Goal: Task Accomplishment & Management: Complete application form

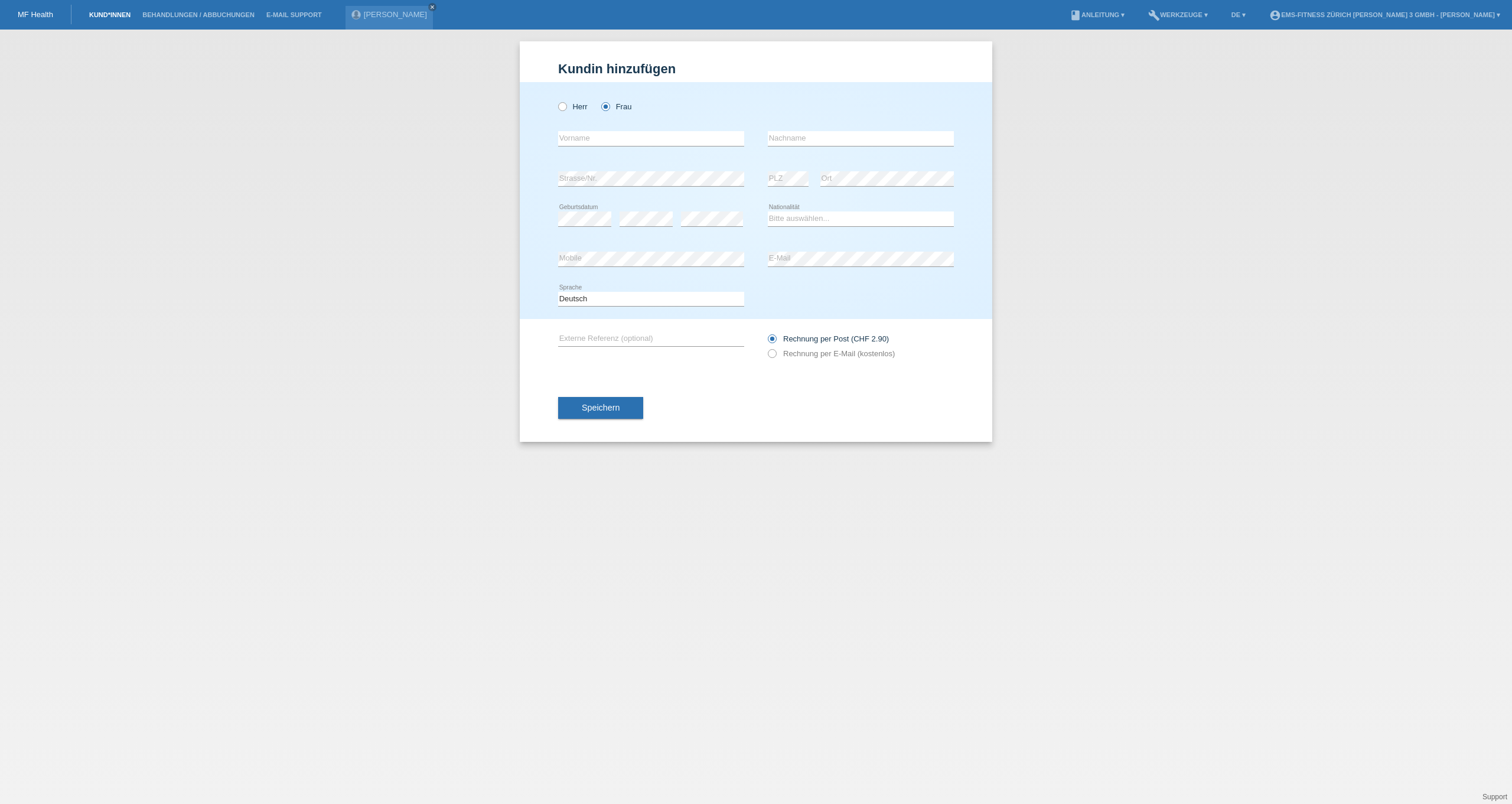
click at [120, 13] on link "Kund*innen" at bounding box center [110, 15] width 53 height 7
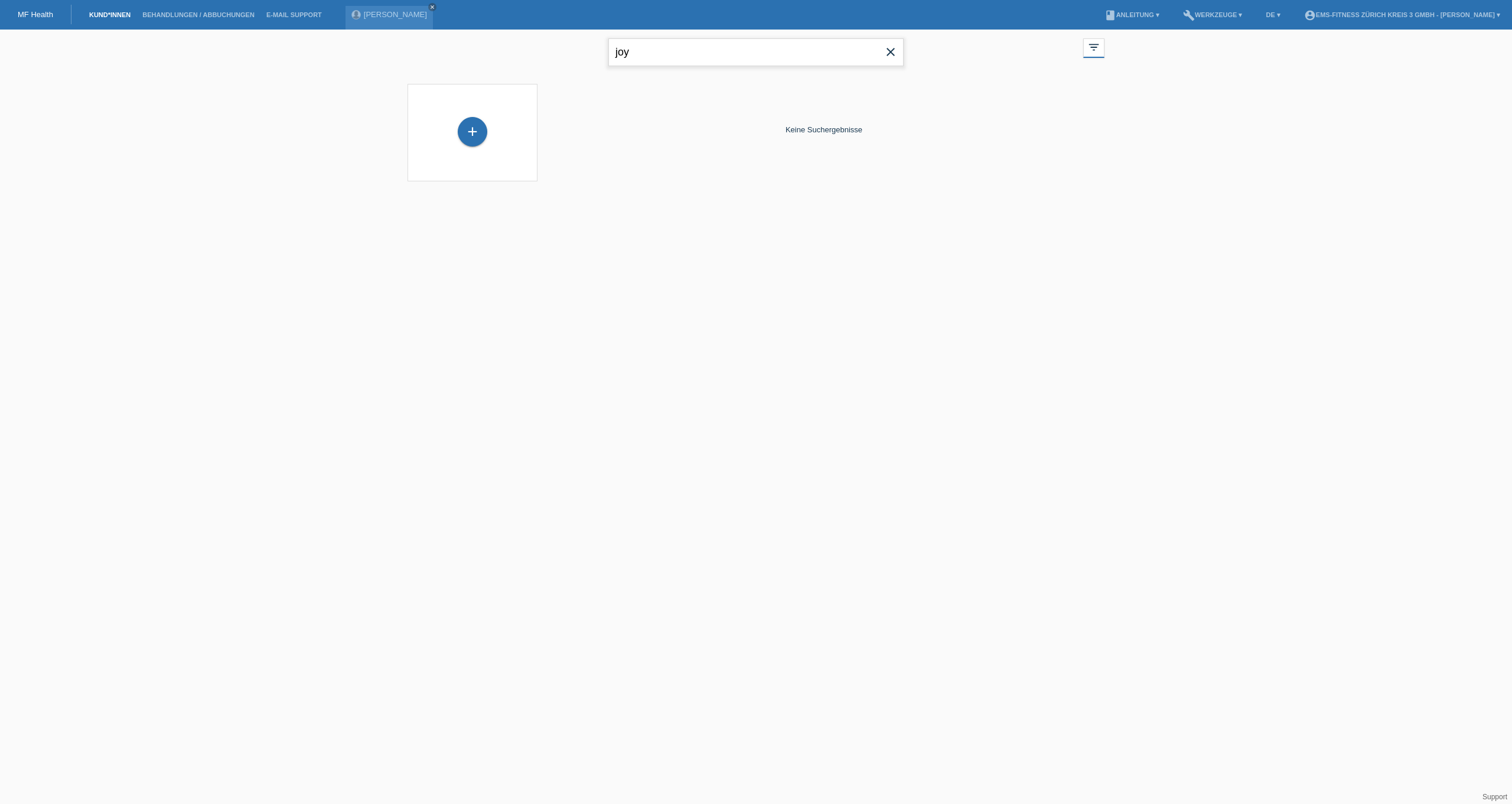
drag, startPoint x: 655, startPoint y: 56, endPoint x: 539, endPoint y: 55, distance: 116.0
click at [539, 55] on div "joy close filter_list view_module Alle Kund*innen anzeigen star Markierte Kund*…" at bounding box center [756, 51] width 709 height 42
type input "roman"
click at [569, 168] on span "Anzeigen" at bounding box center [582, 165] width 32 height 9
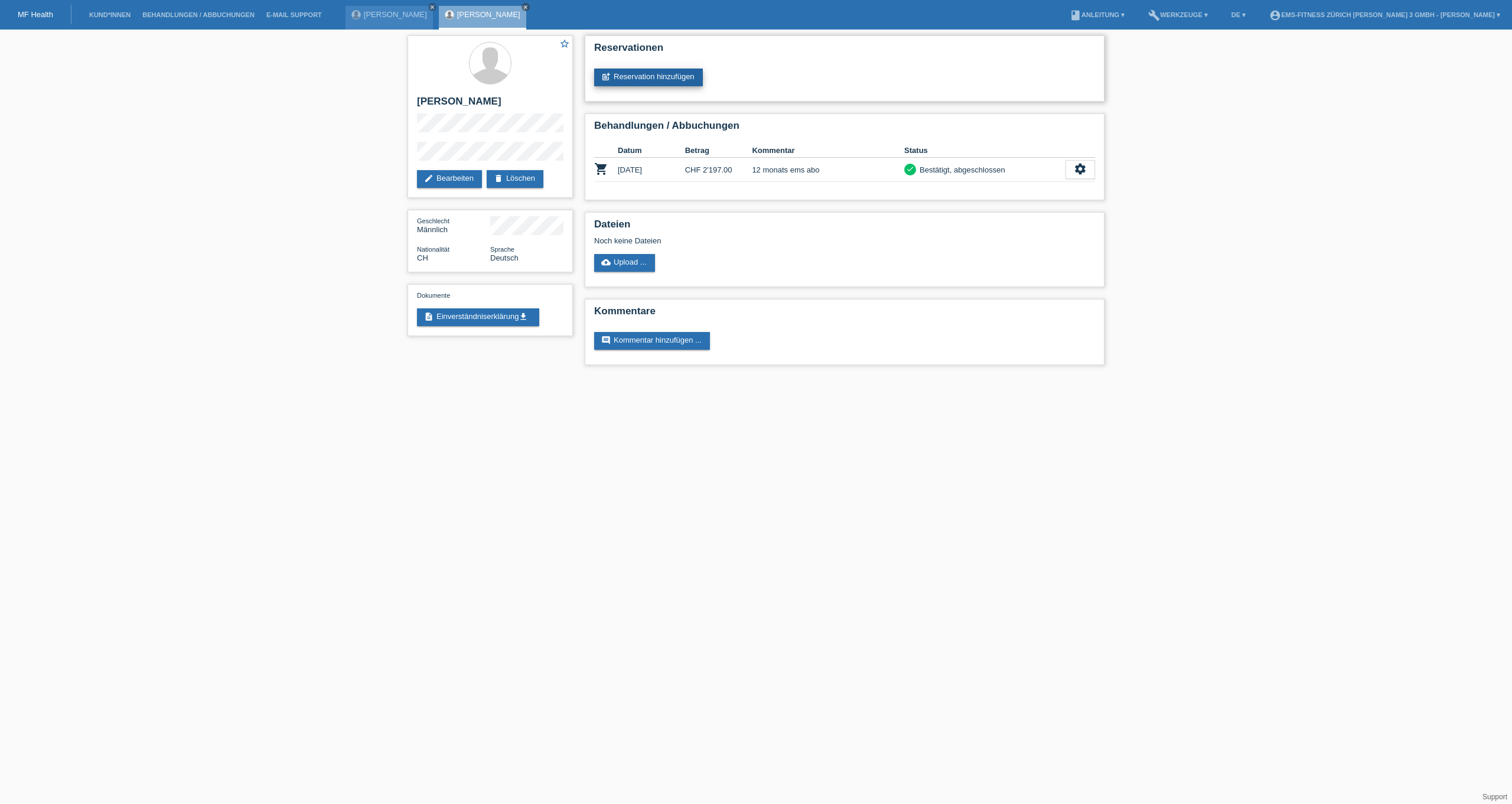
click at [655, 73] on link "post_add Reservation hinzufügen" at bounding box center [648, 77] width 108 height 18
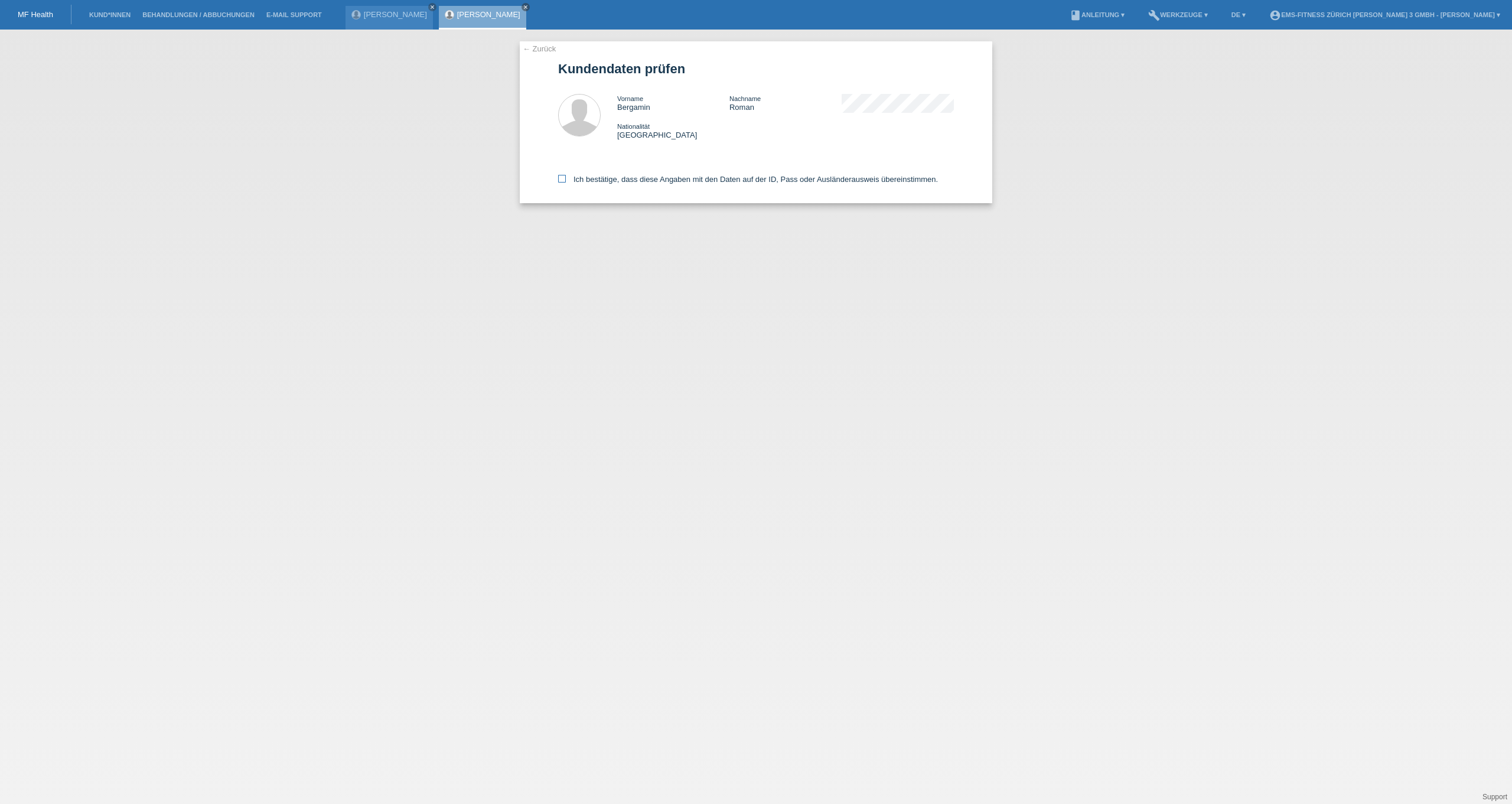
click at [572, 176] on label "Ich bestätige, dass diese Angaben mit den Daten auf der ID, Pass oder Ausländer…" at bounding box center [748, 179] width 379 height 9
click at [566, 176] on input "Ich bestätige, dass diese Angaben mit den Daten auf der ID, Pass oder Ausländer…" at bounding box center [562, 178] width 8 height 8
checkbox input "true"
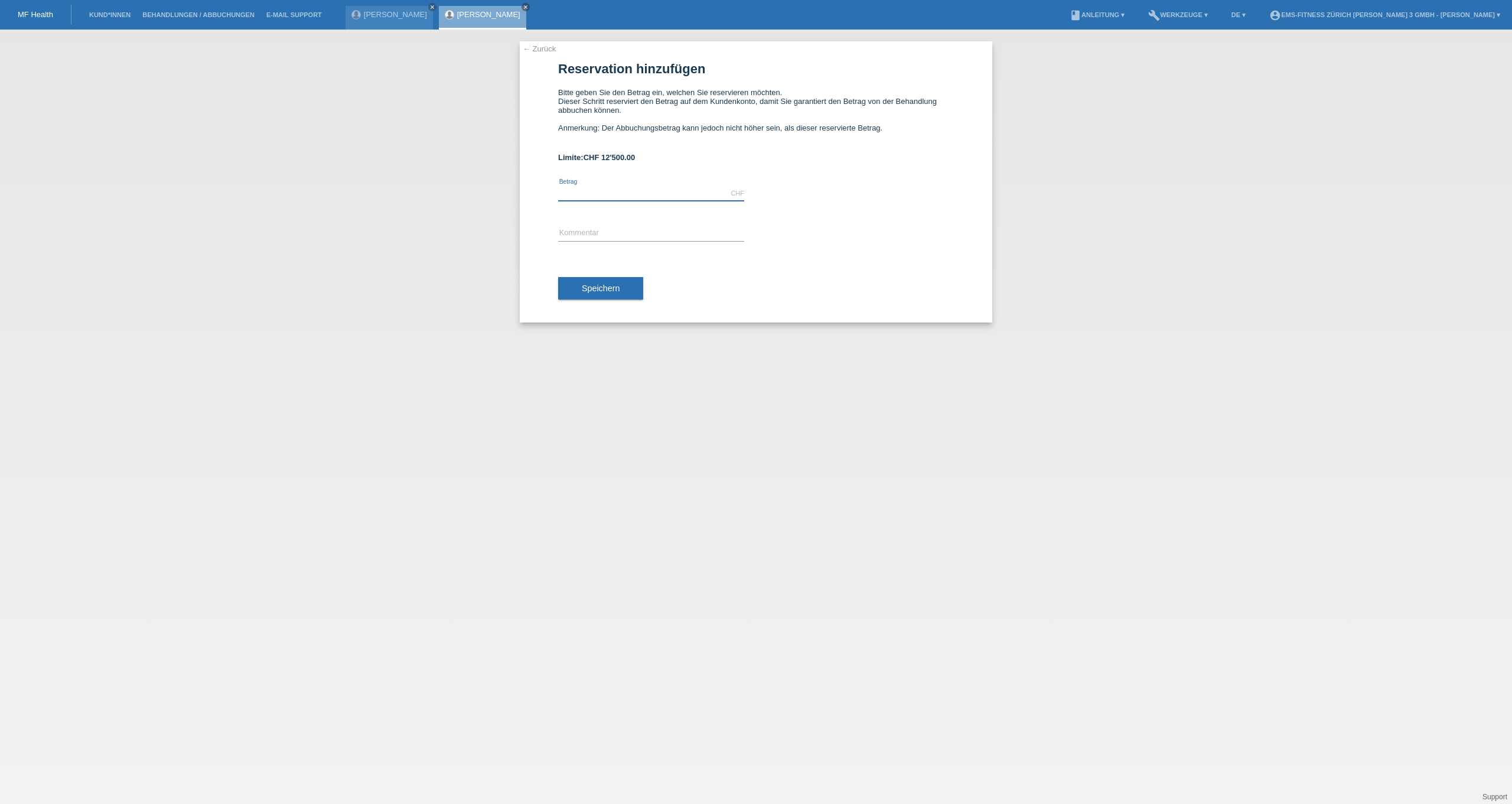
click at [611, 201] on input "text" at bounding box center [651, 193] width 186 height 15
type input "1495.00"
click at [596, 241] on input "text" at bounding box center [651, 233] width 186 height 15
type input "6 monats ems abo Joy"
click at [596, 293] on span "Speichern" at bounding box center [600, 288] width 38 height 9
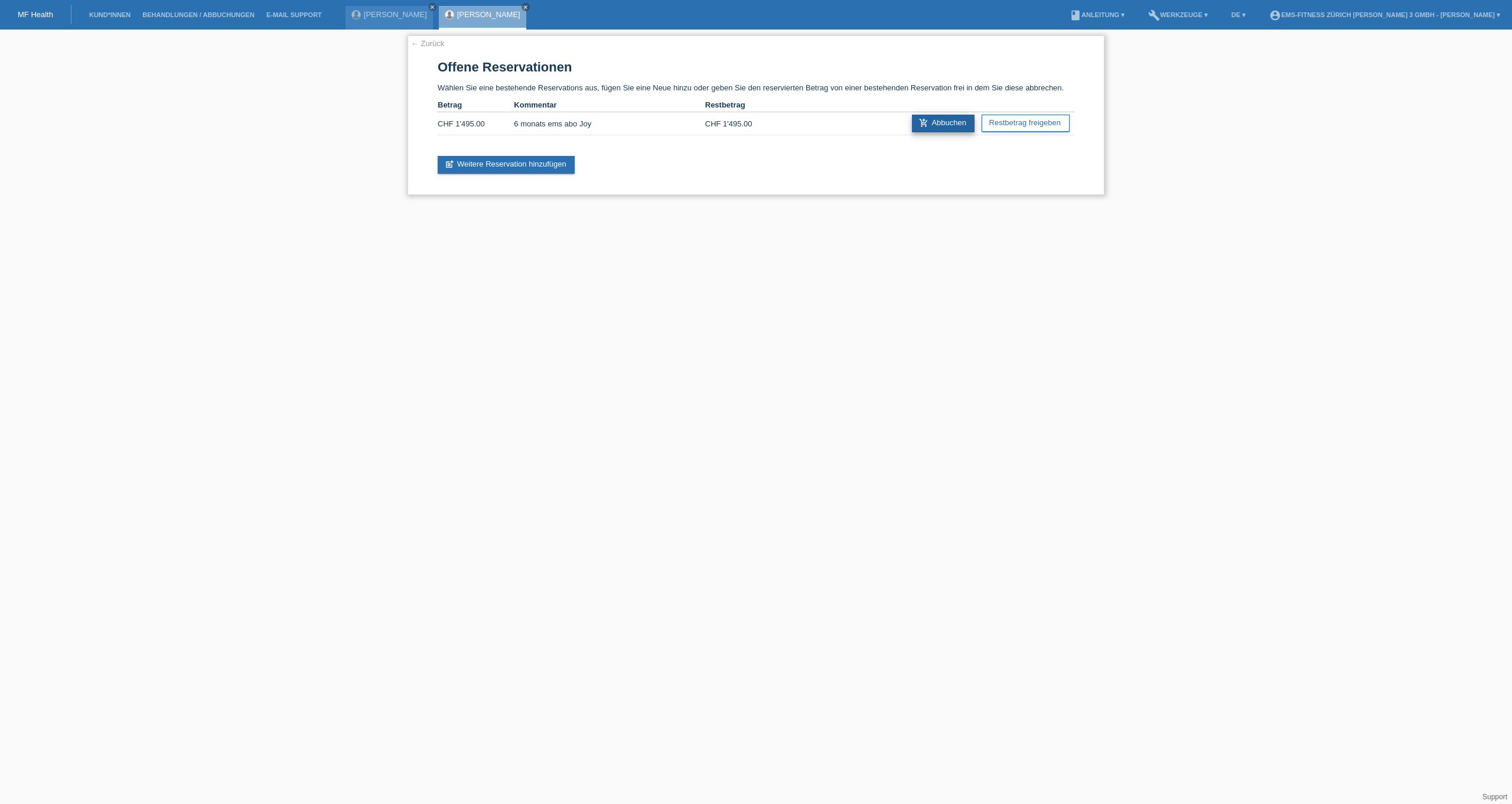
click at [945, 124] on link "add_shopping_cart Abbuchen" at bounding box center [943, 123] width 63 height 18
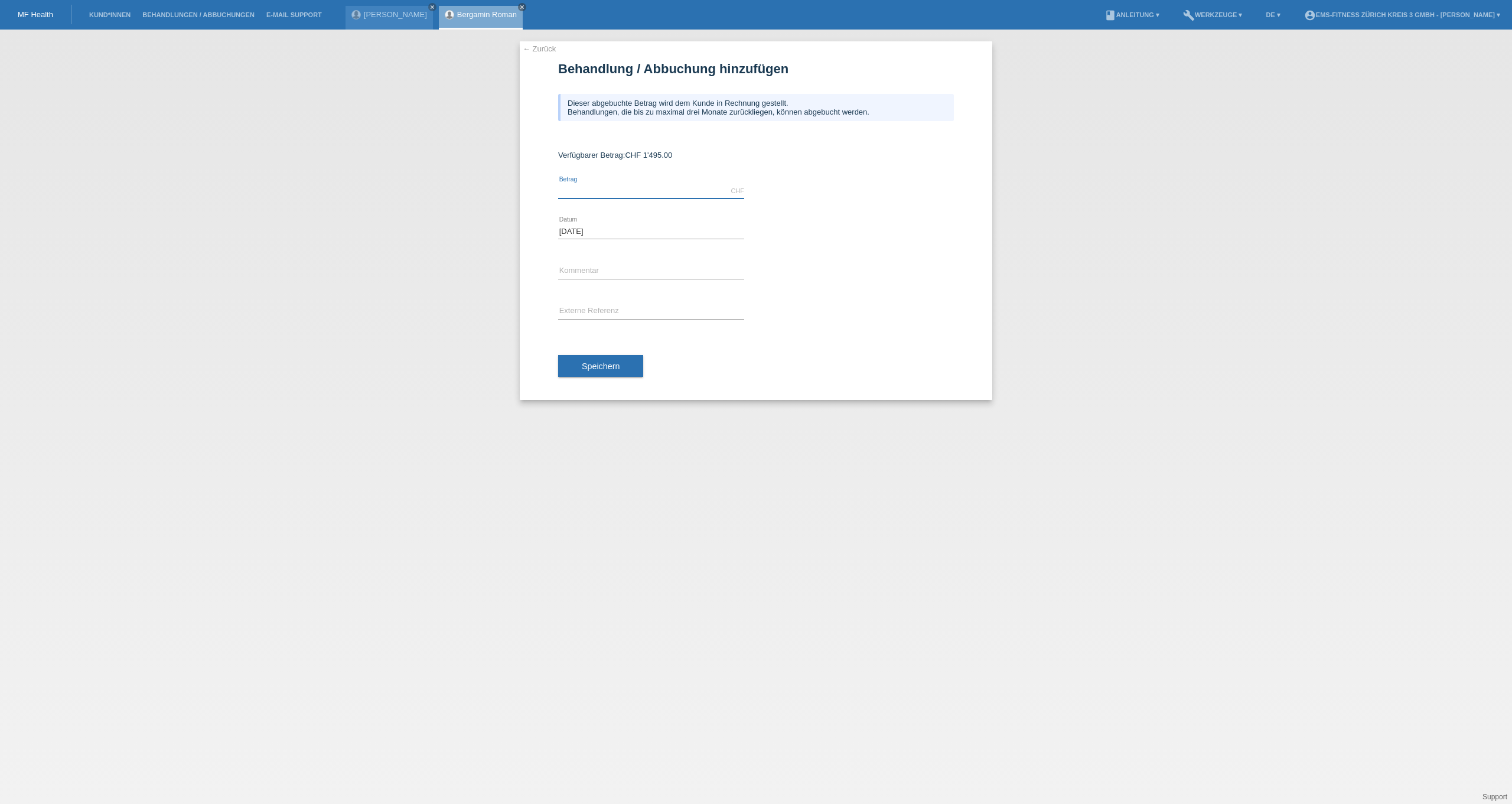
click at [581, 191] on input "text" at bounding box center [651, 191] width 186 height 15
type input "1497.00"
click at [616, 276] on input "text" at bounding box center [651, 271] width 186 height 15
type input "6 monats ems abo Joy"
click at [597, 370] on span "Speichern" at bounding box center [600, 365] width 38 height 9
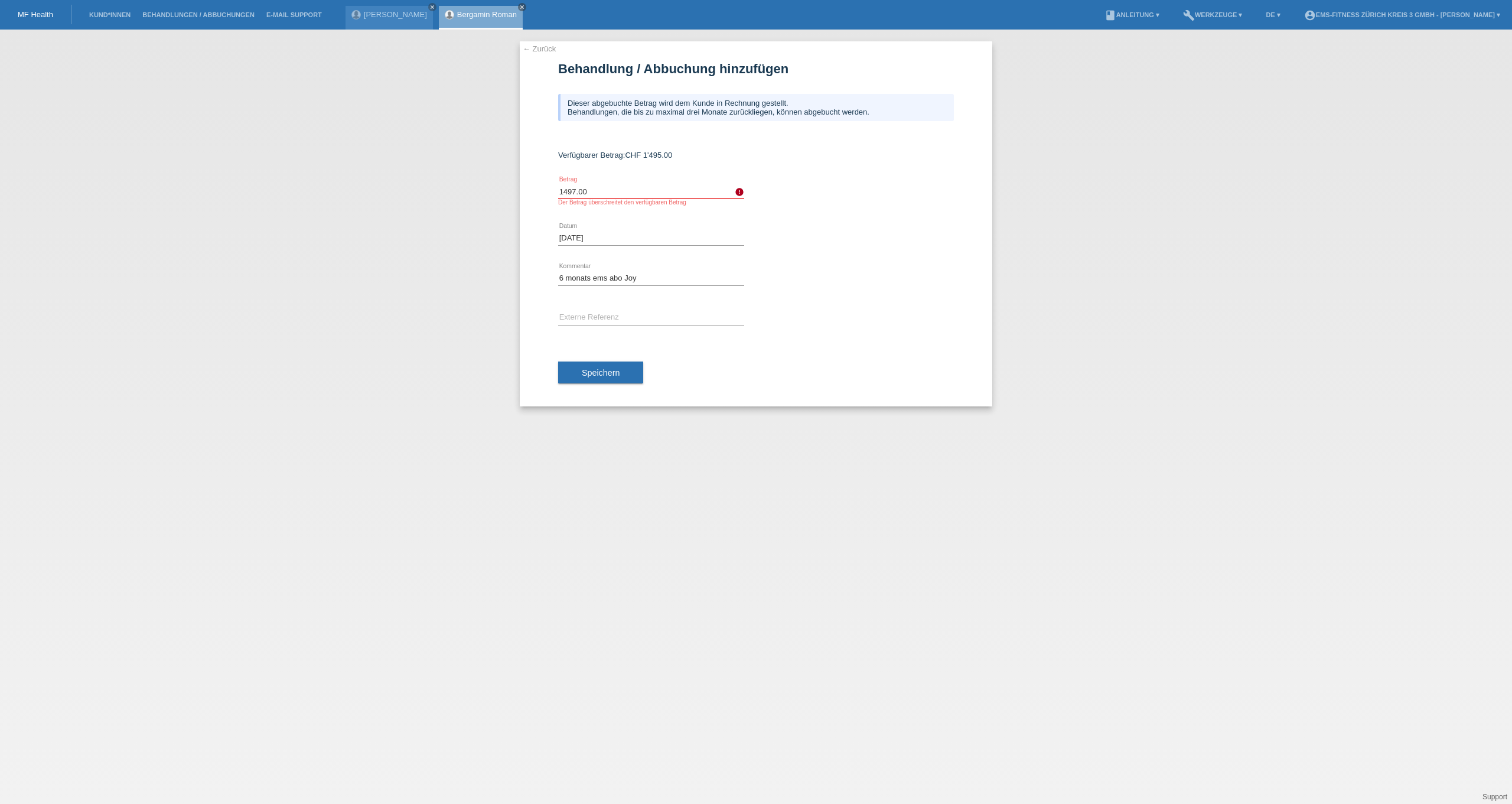
click at [578, 194] on input "1497.00" at bounding box center [651, 191] width 186 height 15
click at [577, 194] on input "1497.00" at bounding box center [651, 191] width 186 height 15
type input "1495.00"
click at [600, 374] on span "Speichern" at bounding box center [600, 372] width 38 height 9
